Goal: Find specific page/section: Find specific page/section

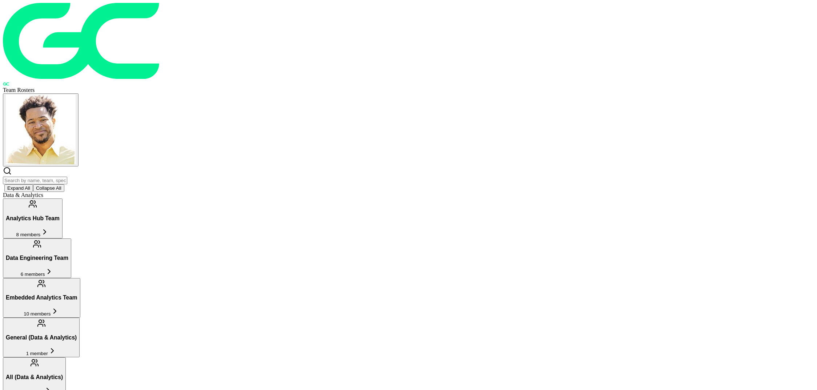
scroll to position [555, 0]
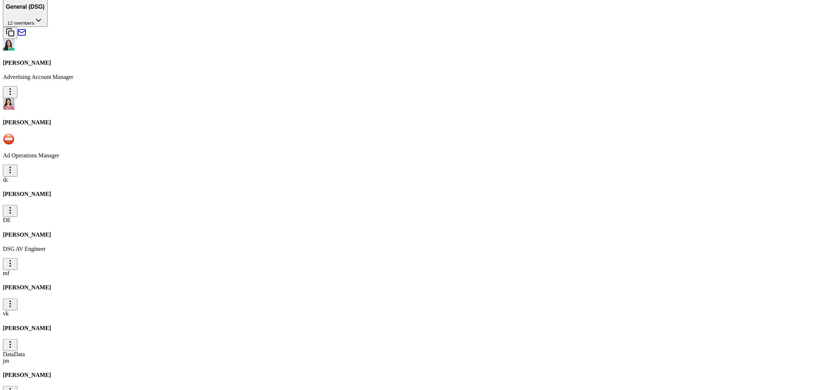
scroll to position [1672, 0]
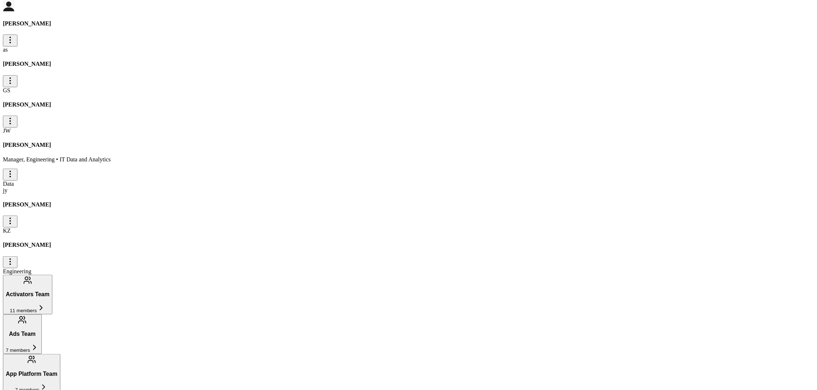
type input "[PERSON_NAME]"
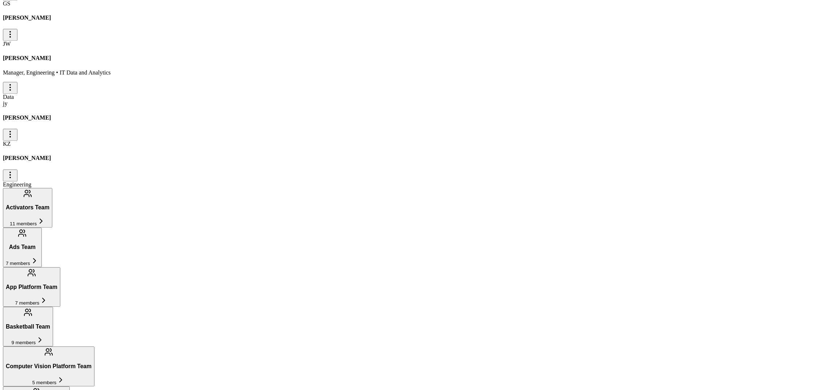
scroll to position [0, 0]
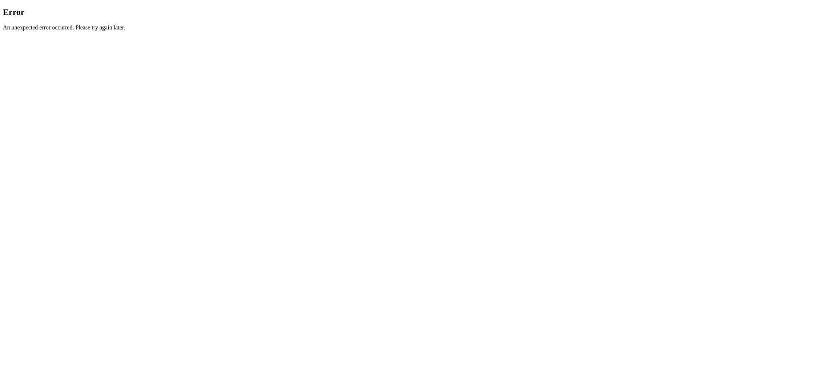
click at [340, 31] on div "Error An unexpected error occurred. Please try again later." at bounding box center [409, 19] width 812 height 24
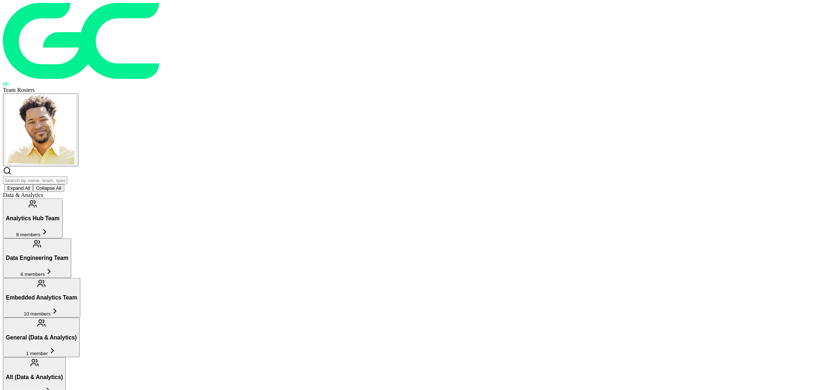
click at [67, 177] on input "text" at bounding box center [35, 181] width 64 height 8
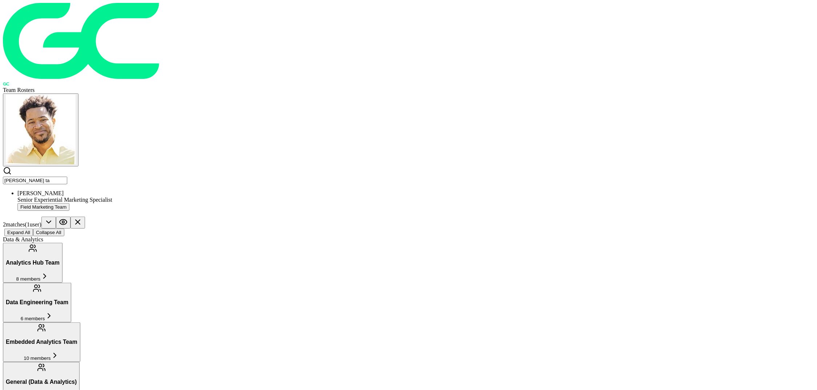
click at [318, 197] on div "Senior Experiential Marketing Specialist" at bounding box center [415, 200] width 797 height 7
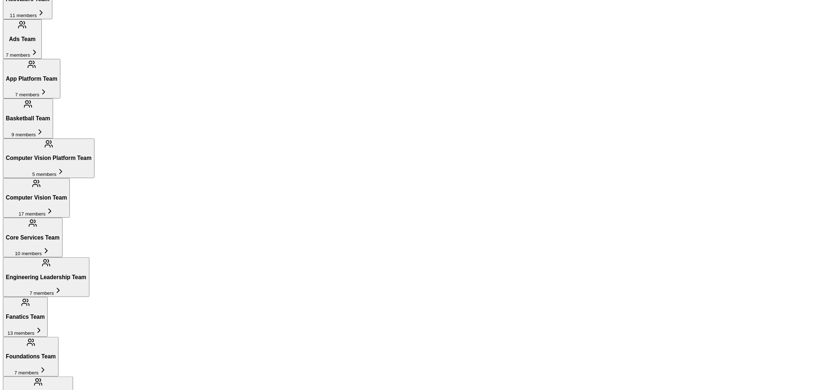
scroll to position [563, 0]
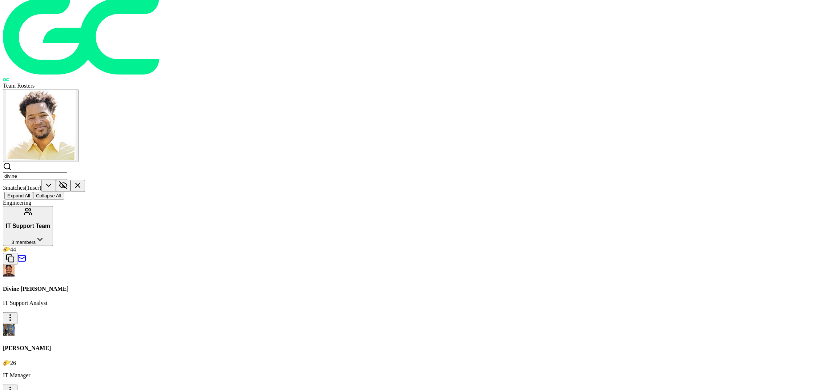
scroll to position [0, 0]
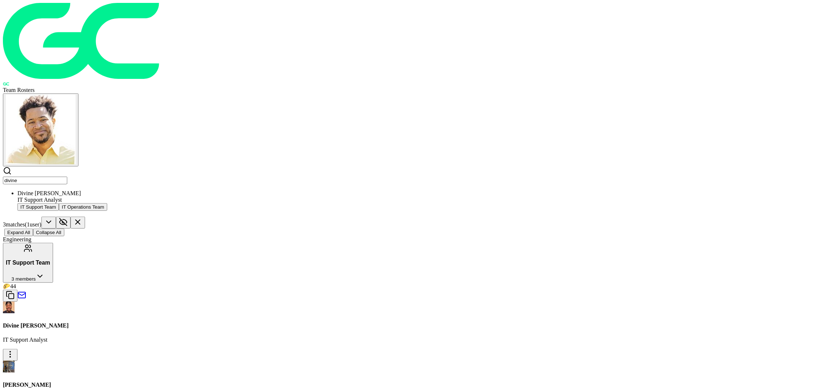
click at [67, 177] on input "divine" at bounding box center [35, 181] width 64 height 8
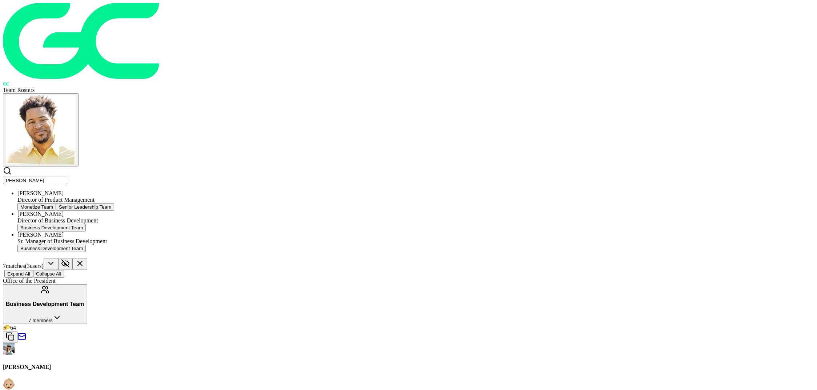
click at [266, 238] on div "Sr. Manager of Business Development" at bounding box center [415, 241] width 797 height 7
click at [67, 262] on icon at bounding box center [64, 264] width 5 height 4
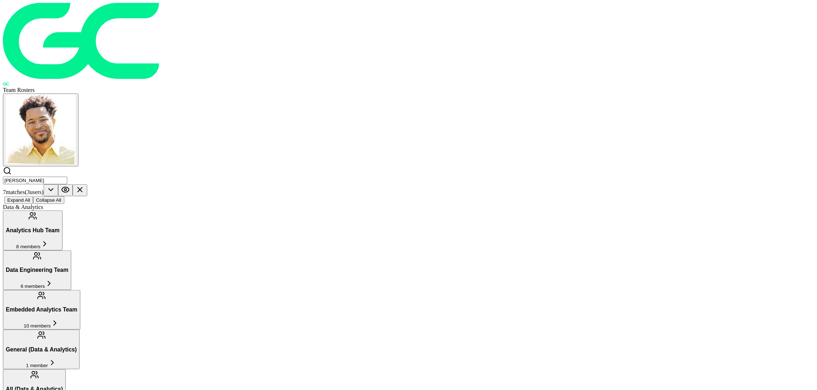
click at [69, 187] on icon at bounding box center [65, 189] width 7 height 5
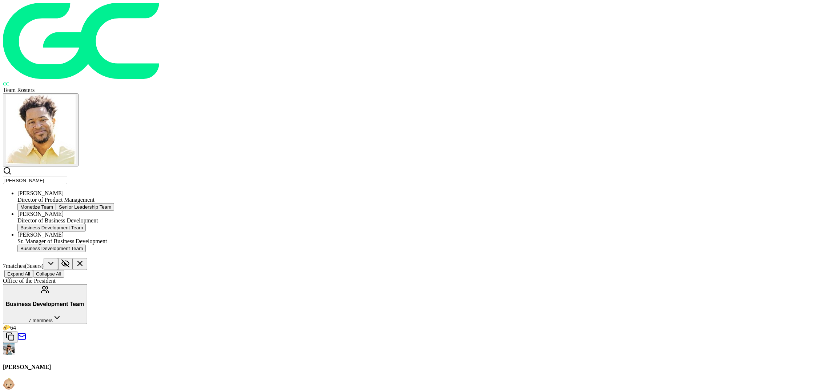
click at [67, 177] on input "[PERSON_NAME]" at bounding box center [35, 181] width 64 height 8
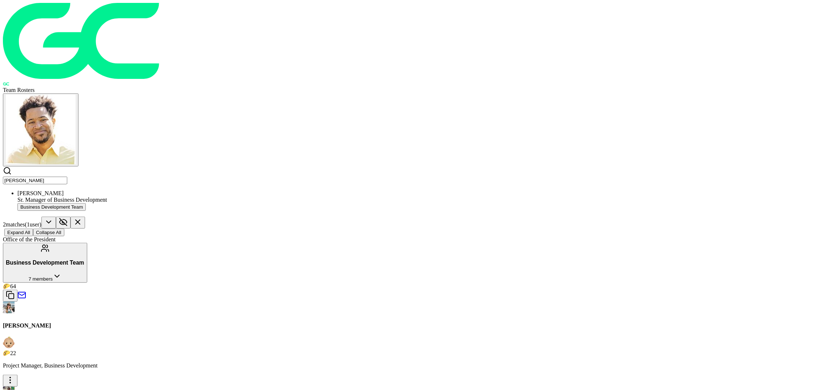
click at [368, 190] on div "[PERSON_NAME]" at bounding box center [415, 193] width 797 height 7
click at [67, 177] on input "[PERSON_NAME]" at bounding box center [35, 181] width 64 height 8
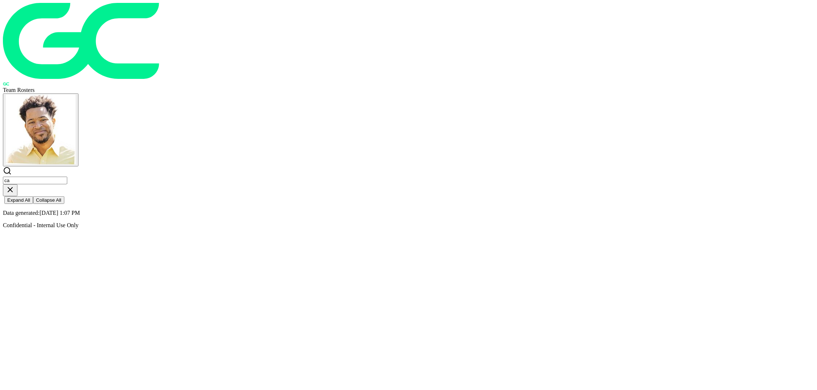
type input "c"
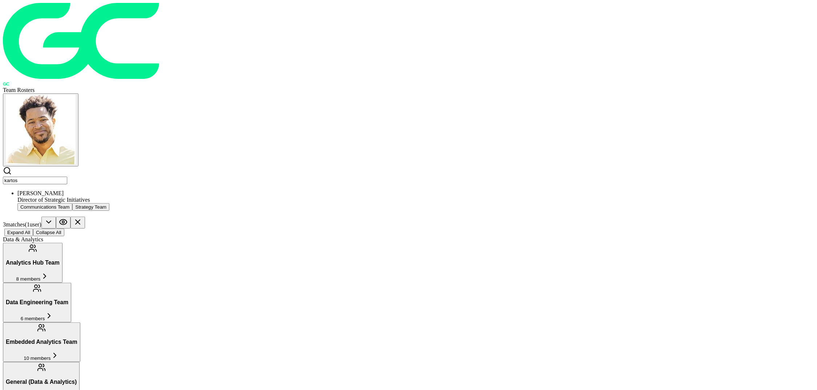
type input "kartos"
click at [68, 218] on icon at bounding box center [63, 222] width 9 height 9
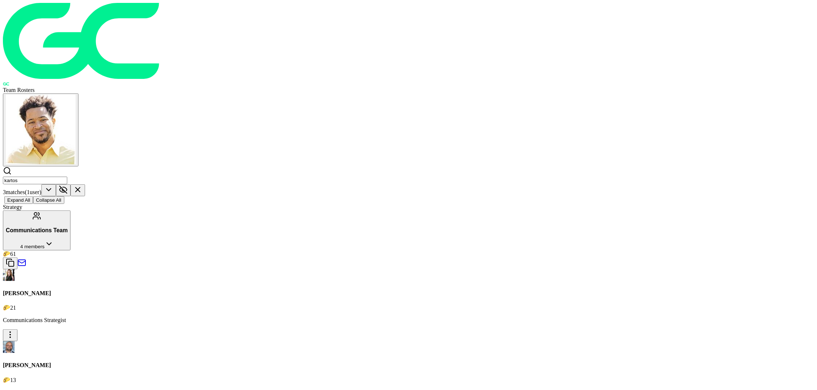
click at [82, 185] on icon at bounding box center [77, 189] width 9 height 9
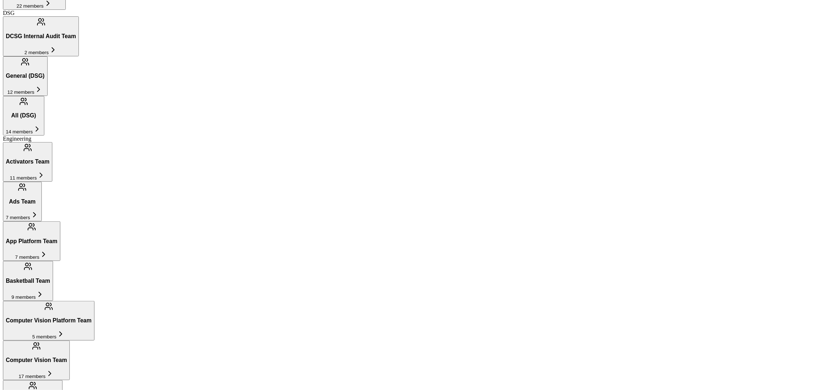
scroll to position [397, 0]
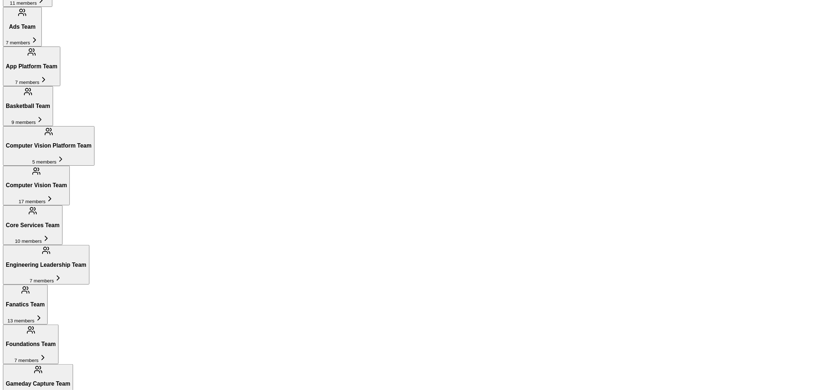
scroll to position [548, 0]
